Goal: Information Seeking & Learning: Learn about a topic

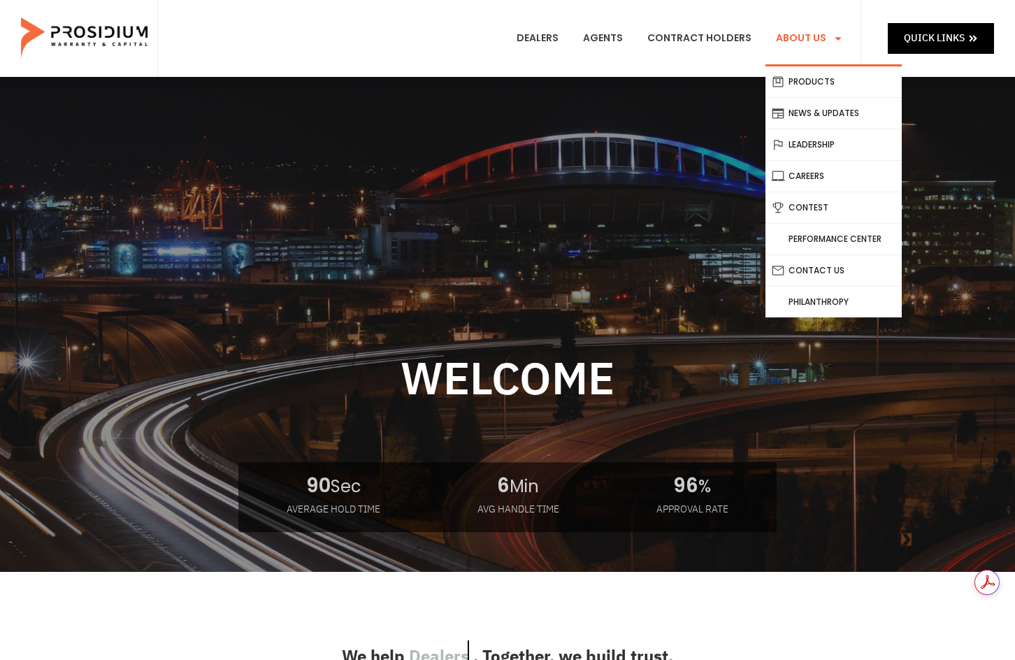
click at [793, 45] on link "About Us" at bounding box center [810, 39] width 88 height 52
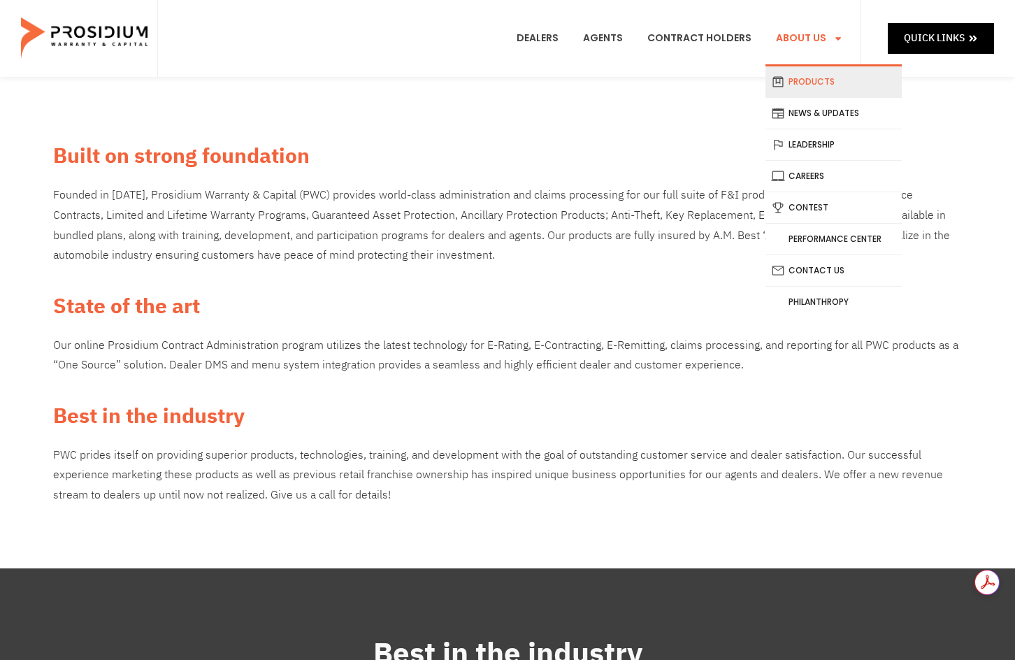
click at [831, 85] on link "Products" at bounding box center [834, 81] width 136 height 31
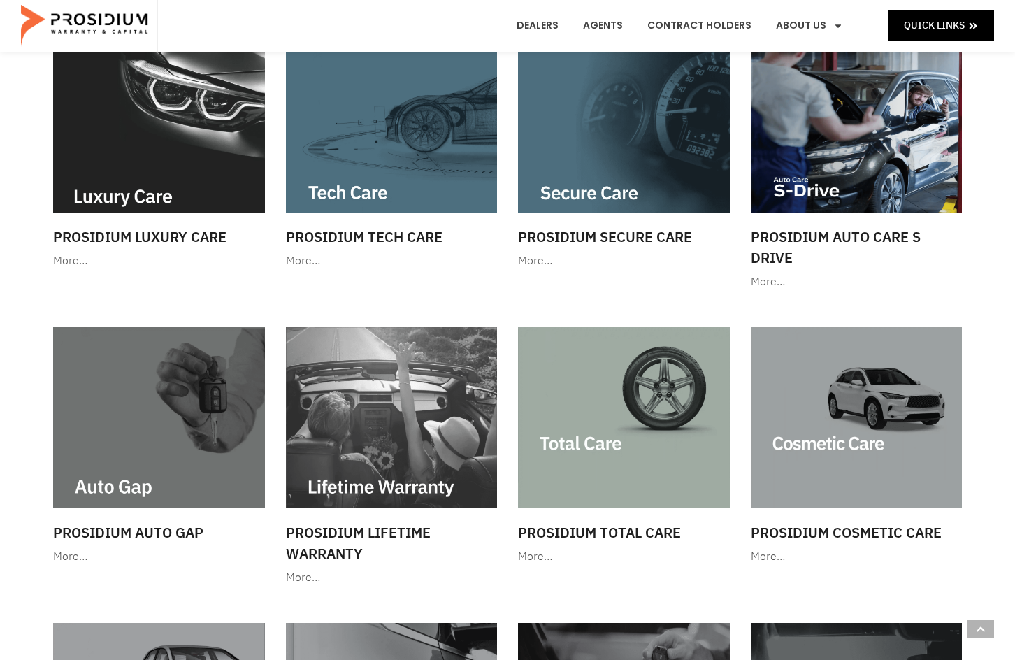
scroll to position [466, 0]
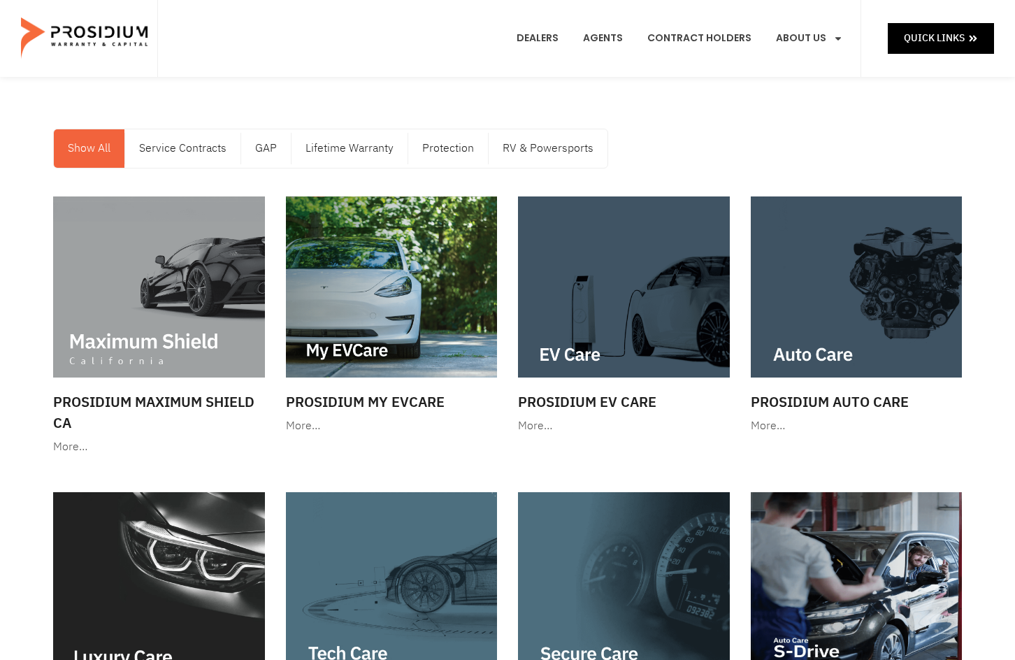
scroll to position [0, 0]
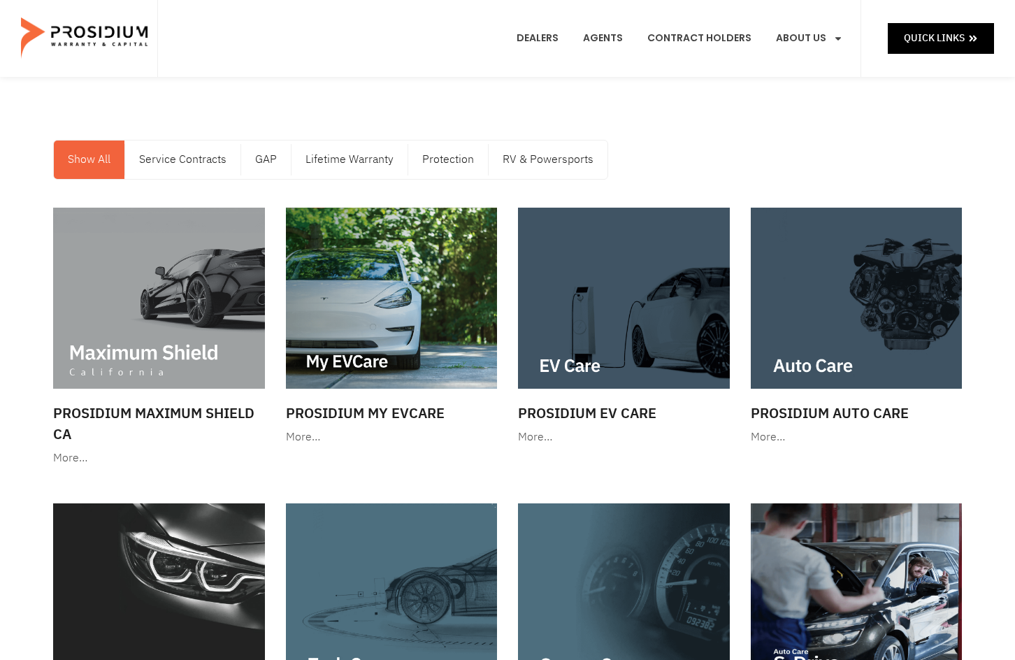
click at [656, 151] on div "Show All Service Contracts GAP Lifetime Warranty Protection RV & Powersports Sh…" at bounding box center [507, 160] width 923 height 54
click at [658, 150] on div "Show All Service Contracts GAP Lifetime Warranty Protection RV & Powersports Sh…" at bounding box center [507, 160] width 923 height 54
